Goal: Information Seeking & Learning: Understand process/instructions

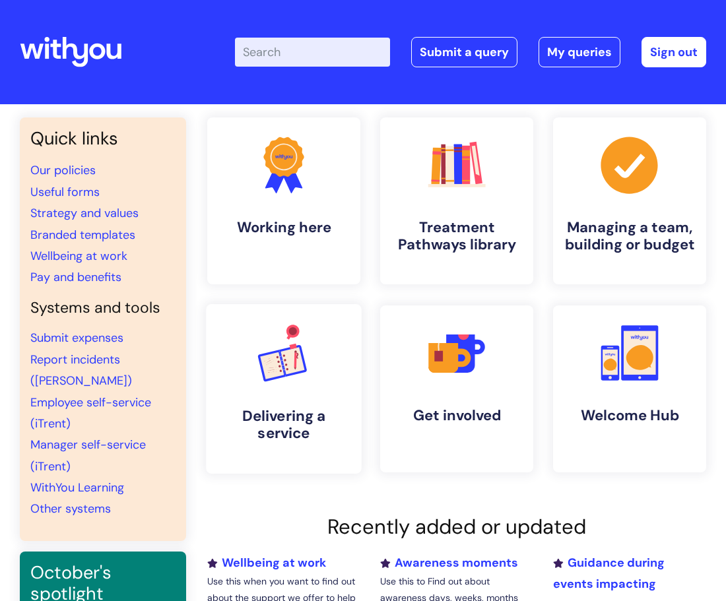
click at [282, 422] on h4 "Delivering a service" at bounding box center [284, 425] width 134 height 36
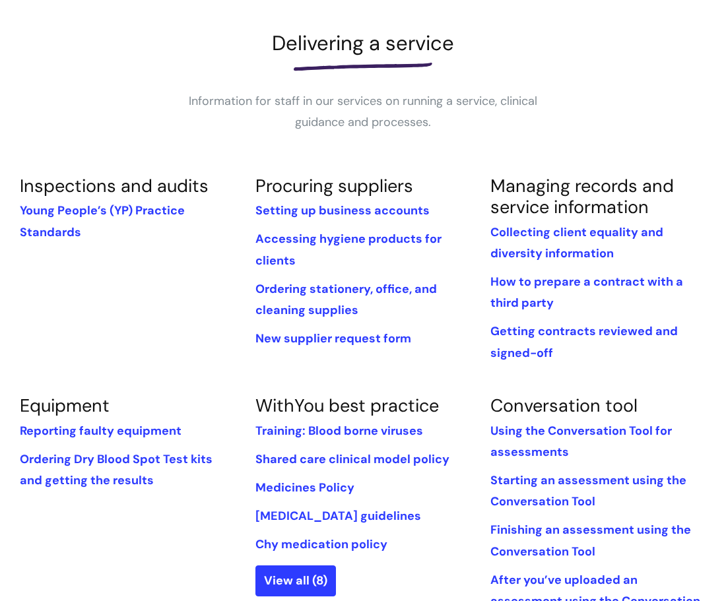
scroll to position [178, 0]
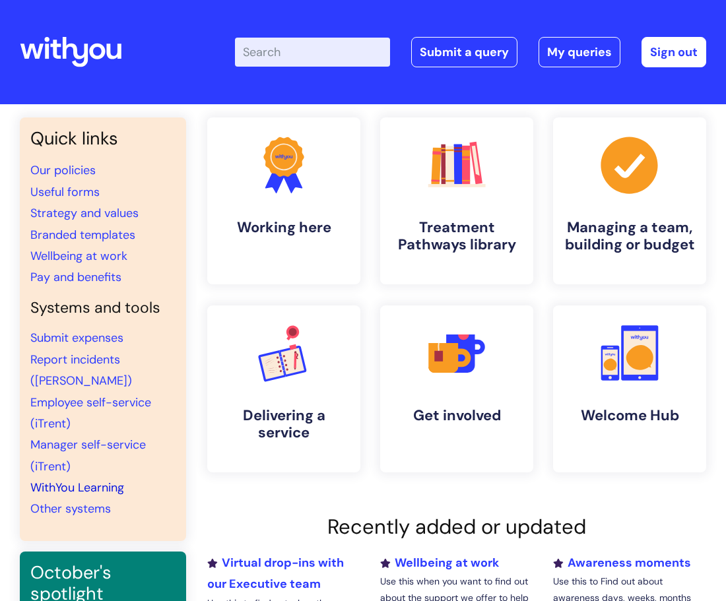
click at [79, 480] on link "WithYou Learning" at bounding box center [77, 488] width 94 height 16
click at [72, 480] on link "WithYou Learning" at bounding box center [77, 488] width 94 height 16
click at [86, 480] on link "WithYou Learning" at bounding box center [77, 488] width 94 height 16
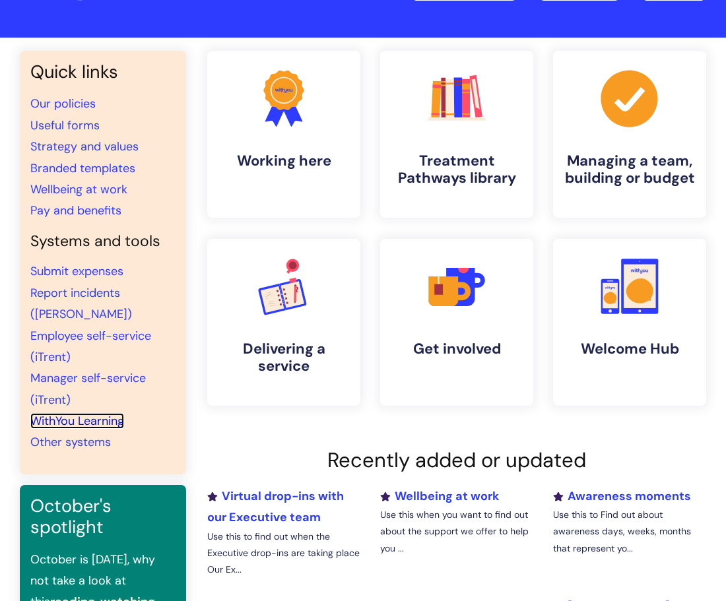
scroll to position [63, 0]
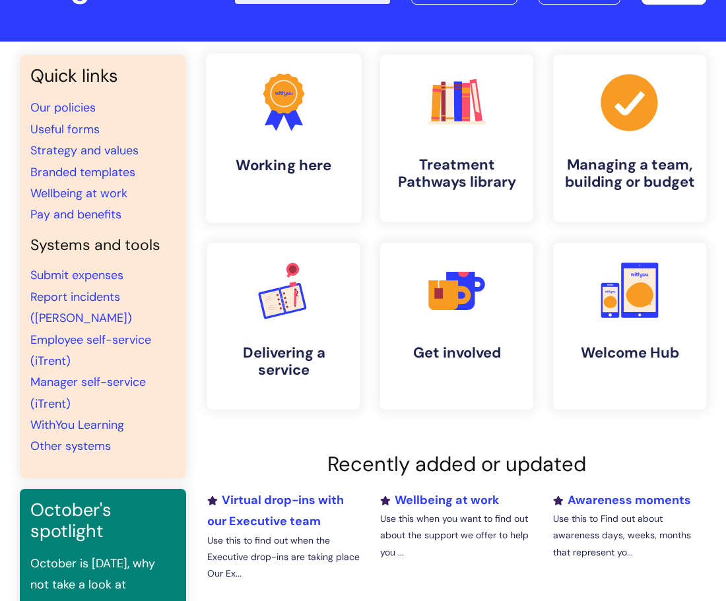
click at [283, 69] on link ".cls-1{fill:#f89b22;}.cls-1,.cls-2,.cls-3{stroke-width:0px;}.cls-2{fill:#2d3cff…" at bounding box center [283, 138] width 155 height 170
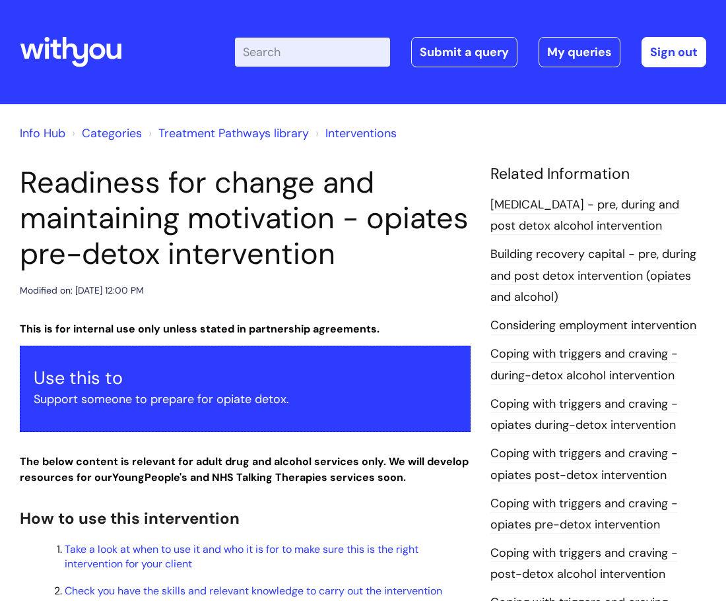
scroll to position [5, 0]
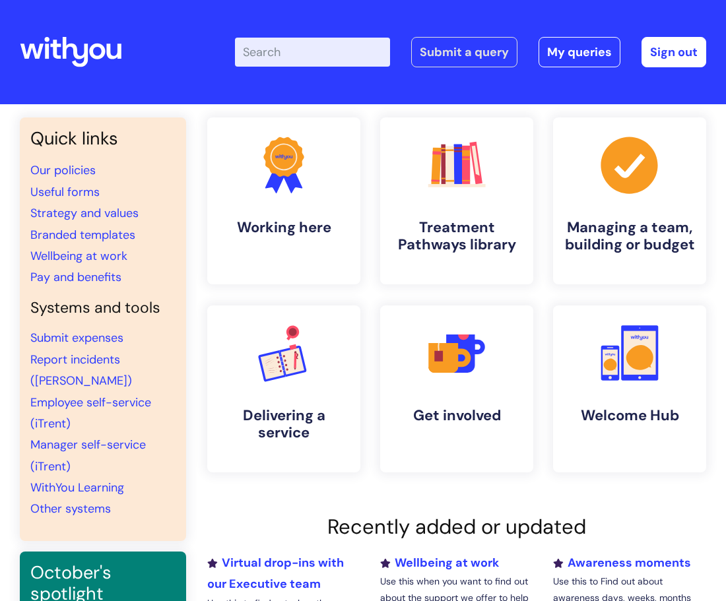
scroll to position [63, 0]
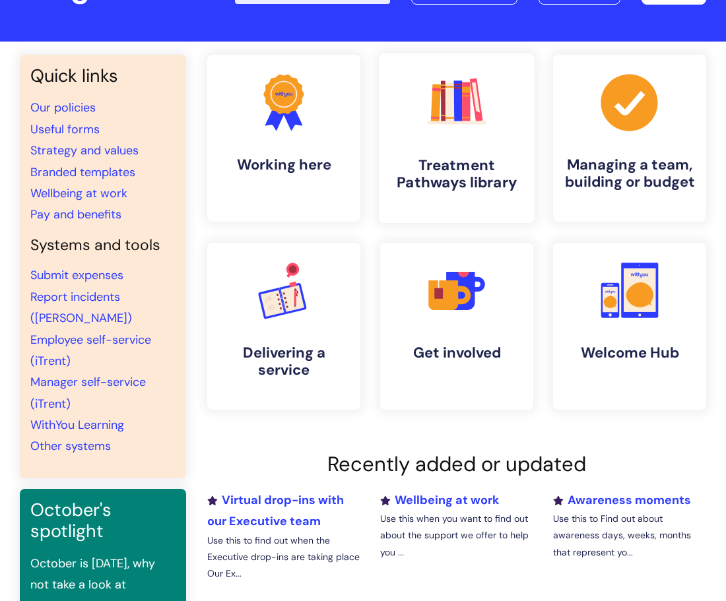
click at [432, 133] on icon ".cls-1{fill:#f89b22;}.cls-1,.cls-2,.cls-3,.cls-4,.cls-5,.cls-6,.cls-7{stroke-wi…" at bounding box center [455, 101] width 65 height 65
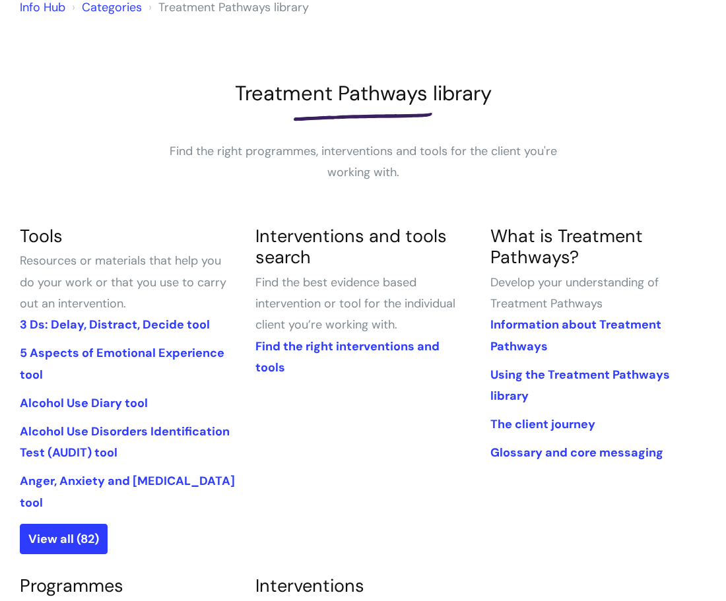
scroll to position [135, 0]
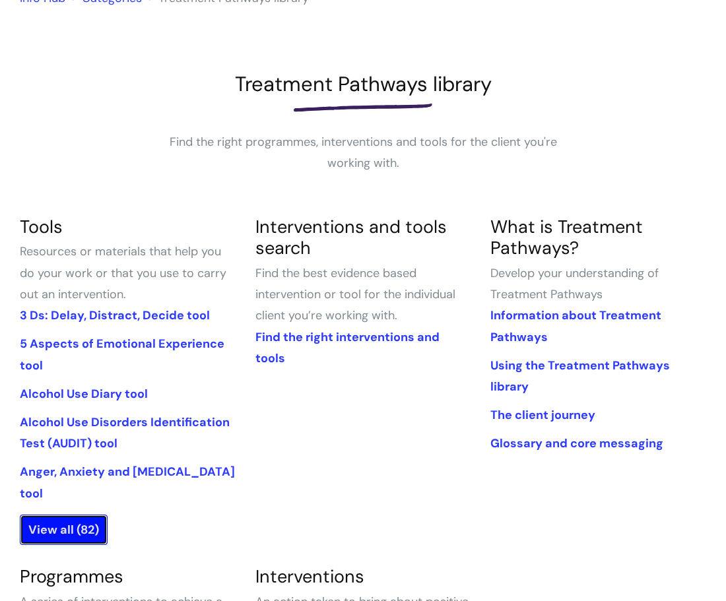
click at [75, 515] on link "View all (82)" at bounding box center [64, 530] width 88 height 30
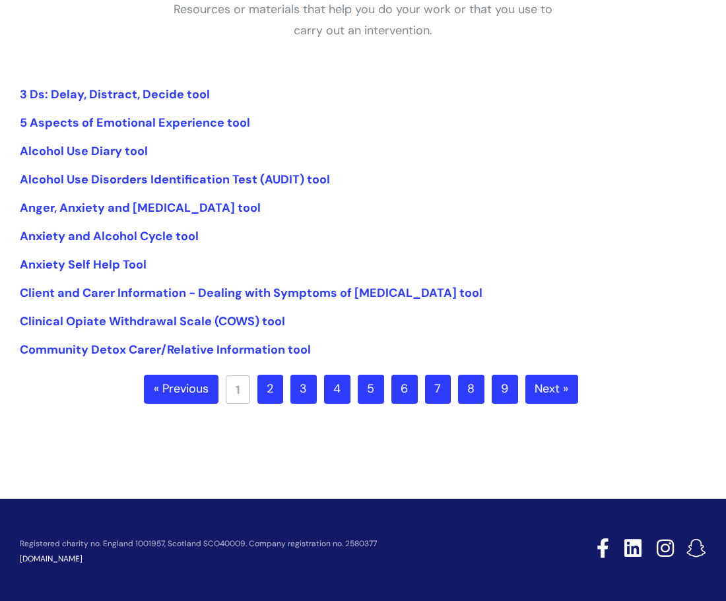
scroll to position [293, 0]
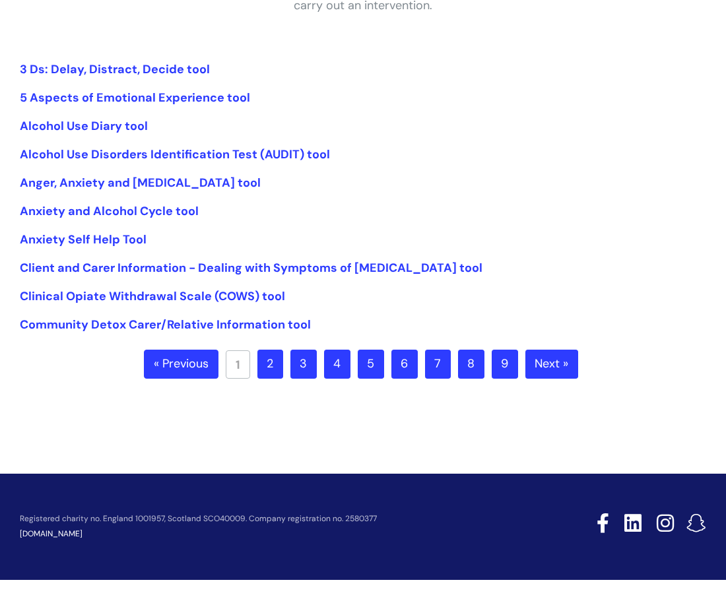
click at [261, 367] on link "2" at bounding box center [270, 364] width 26 height 29
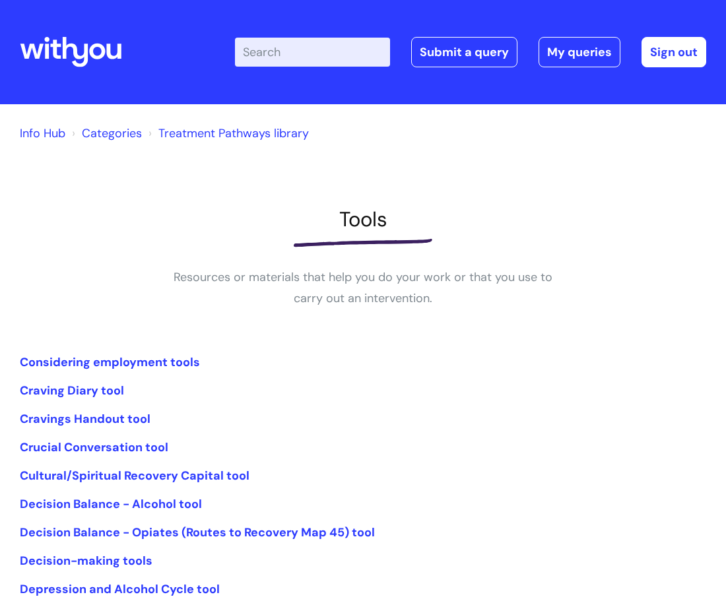
scroll to position [293, 0]
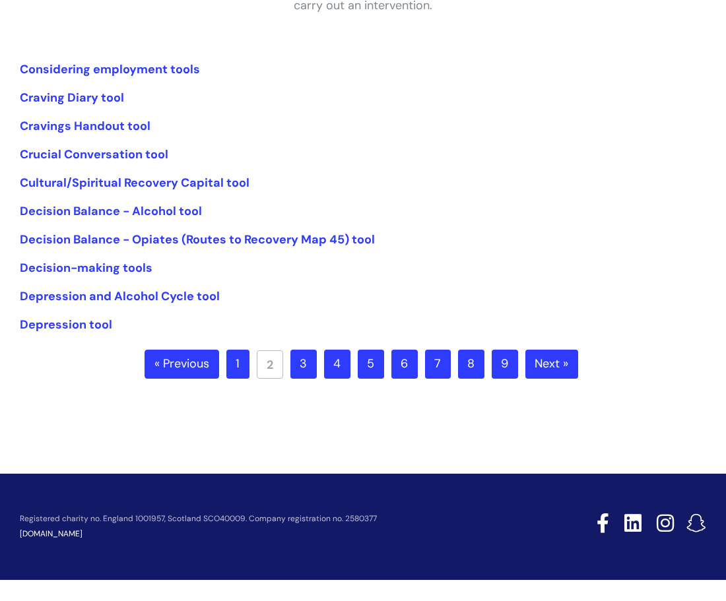
click at [246, 363] on link "1" at bounding box center [237, 364] width 23 height 29
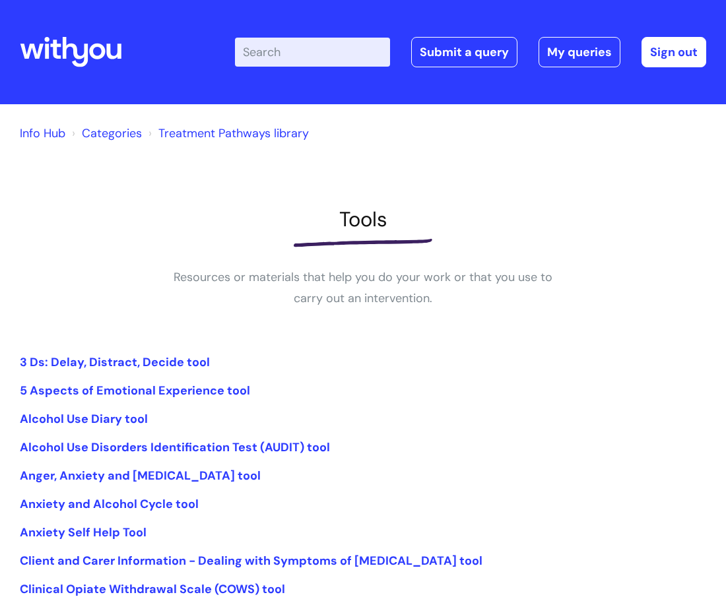
scroll to position [290, 0]
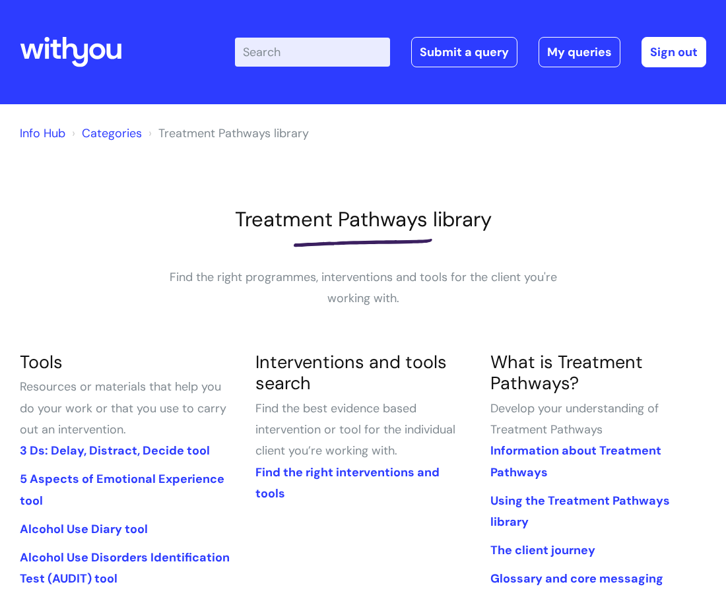
scroll to position [135, 0]
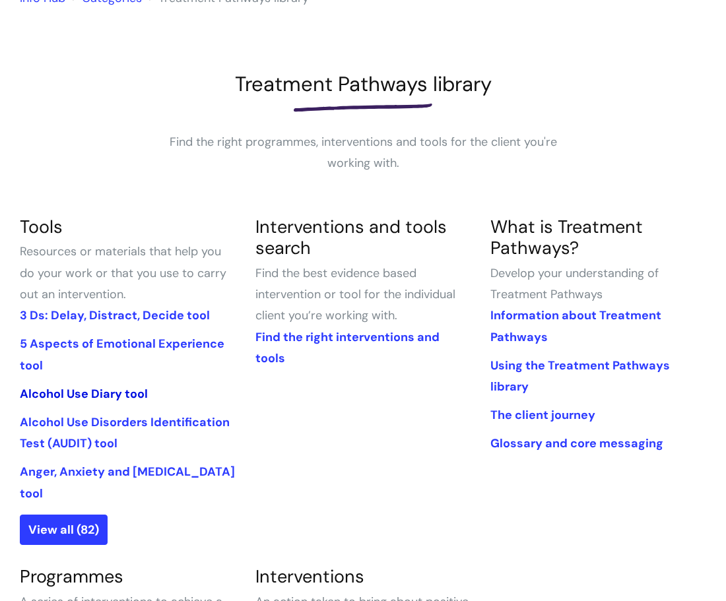
click at [64, 396] on link "Alcohol Use Diary tool" at bounding box center [84, 394] width 128 height 16
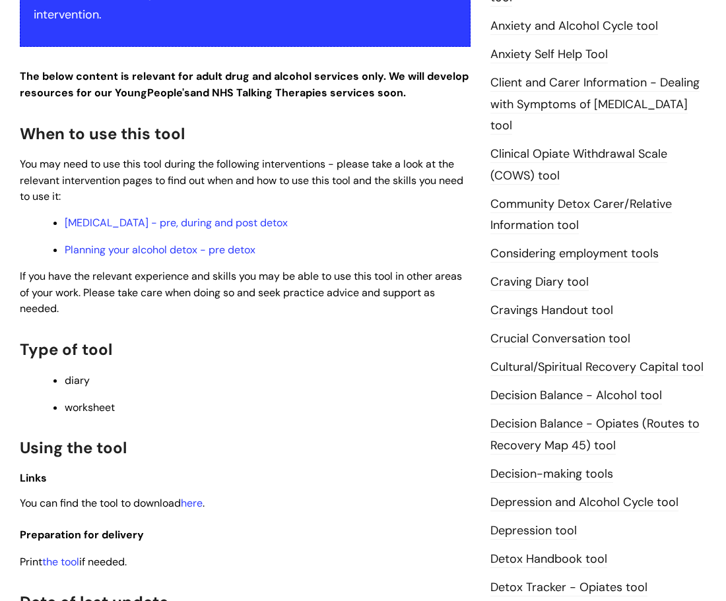
scroll to position [358, 0]
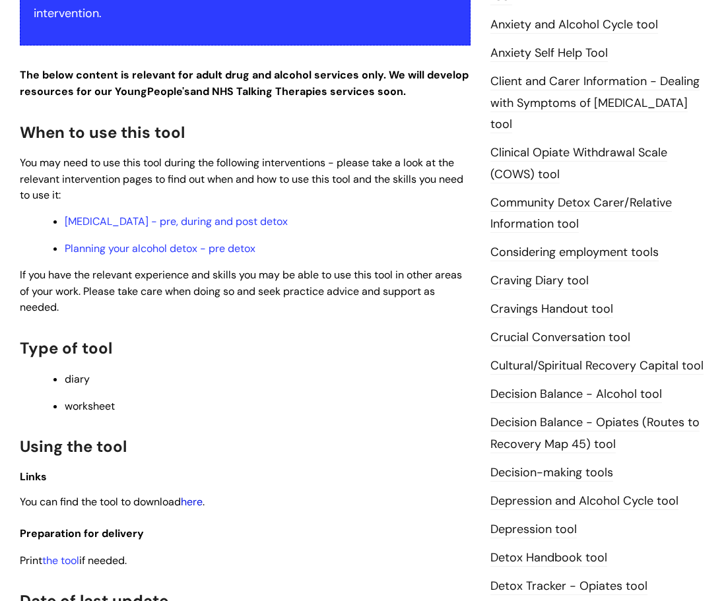
click at [193, 499] on link "here" at bounding box center [192, 502] width 22 height 14
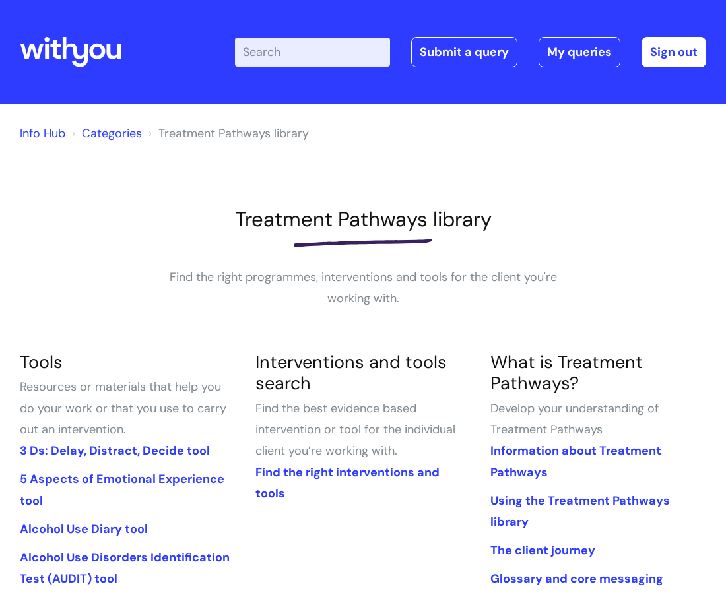
scroll to position [135, 0]
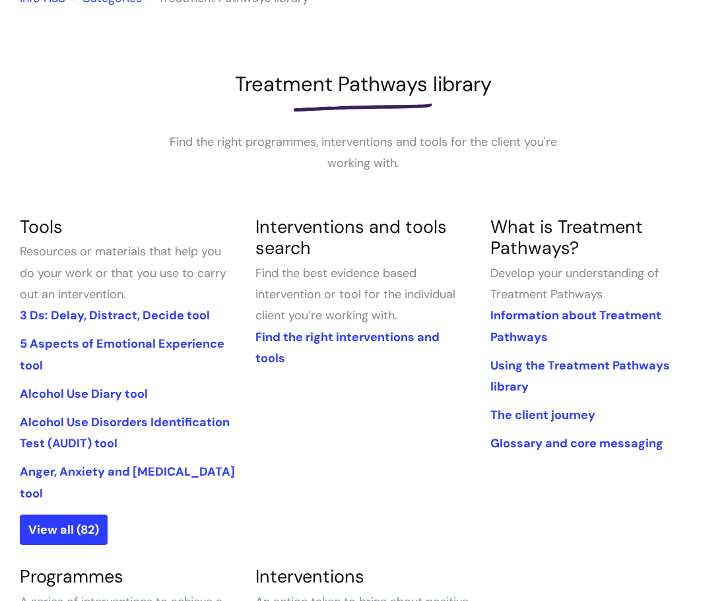
click at [248, 133] on p "Find the right programmes, interventions and tools for the client you're workin…" at bounding box center [363, 152] width 396 height 43
